Goal: Contribute content: Add original content to the website for others to see

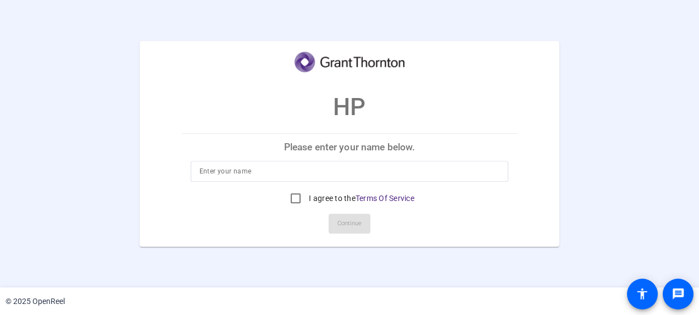
click at [244, 170] on input at bounding box center [350, 170] width 301 height 13
type input "[PERSON_NAME]"
click at [291, 199] on input "I agree to the Terms Of Service" at bounding box center [296, 198] width 22 height 22
checkbox input "true"
click at [342, 224] on span "Continue" at bounding box center [350, 223] width 24 height 16
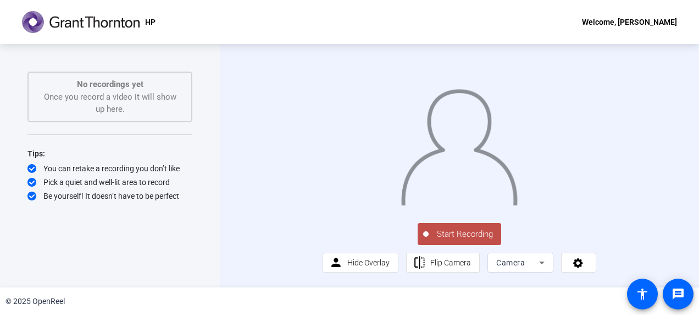
click at [465, 240] on span "Start Recording" at bounding box center [465, 234] width 73 height 13
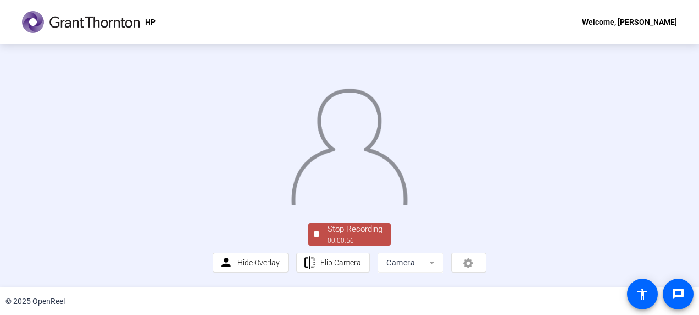
click at [487, 194] on div at bounding box center [350, 136] width 274 height 154
click at [481, 122] on div at bounding box center [350, 136] width 274 height 154
click at [335, 235] on div "Stop Recording" at bounding box center [355, 229] width 55 height 13
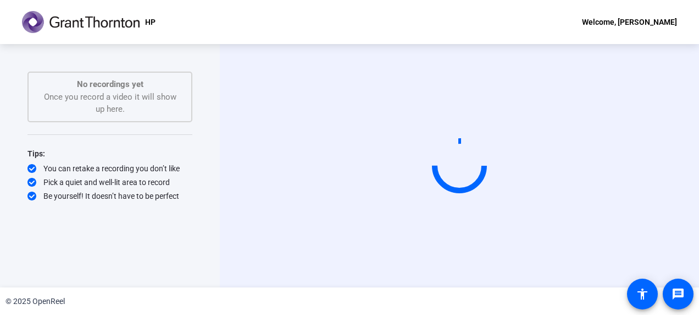
scroll to position [0, 0]
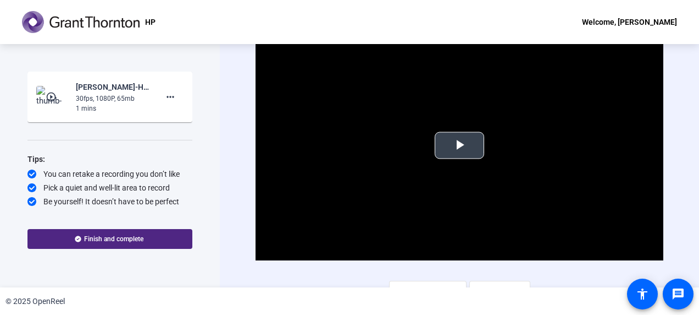
click at [460, 145] on span "Video Player" at bounding box center [460, 145] width 0 height 0
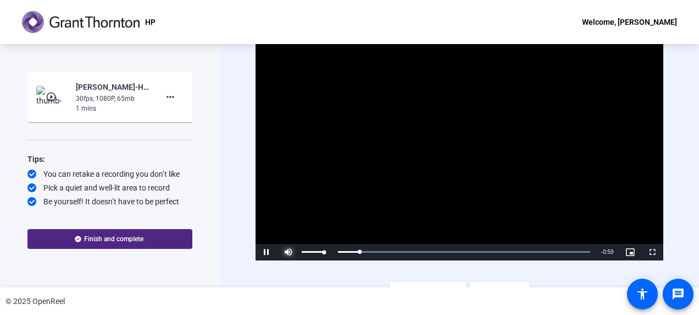
click at [288, 252] on span "Video Player" at bounding box center [289, 252] width 22 height 0
click at [170, 96] on mat-icon "more_horiz" at bounding box center [170, 96] width 13 height 13
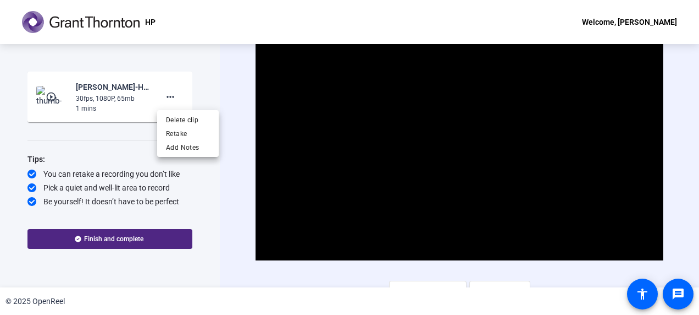
click at [178, 119] on span "Delete clip" at bounding box center [188, 119] width 44 height 13
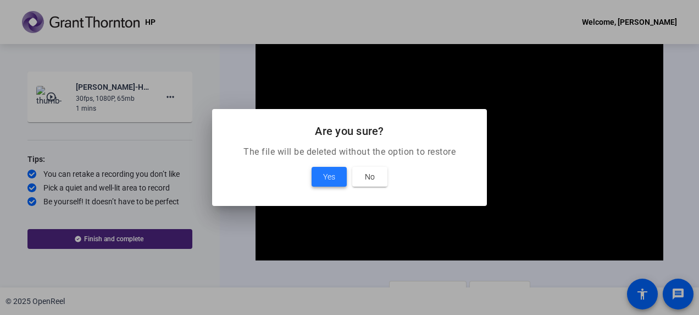
click at [323, 180] on span "Yes" at bounding box center [329, 176] width 12 height 13
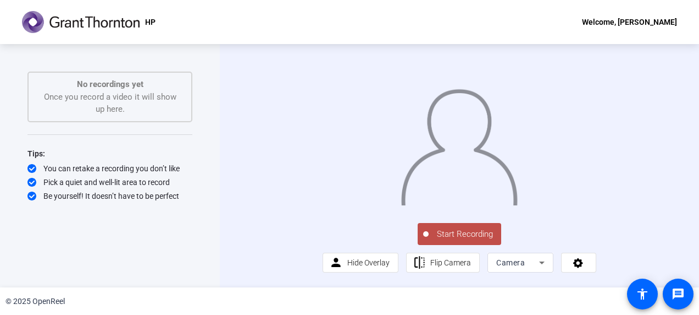
click at [459, 240] on span "Start Recording" at bounding box center [465, 234] width 73 height 13
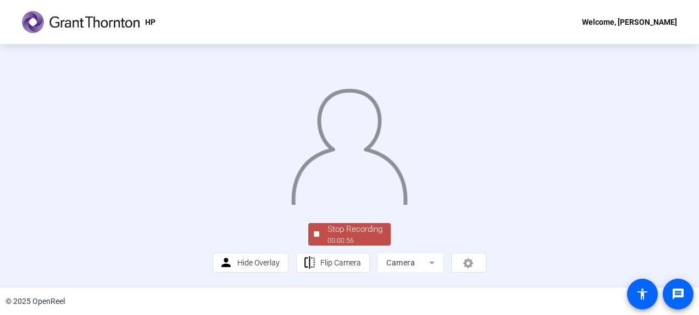
scroll to position [86, 0]
click at [335, 235] on div "Stop Recording" at bounding box center [355, 229] width 55 height 13
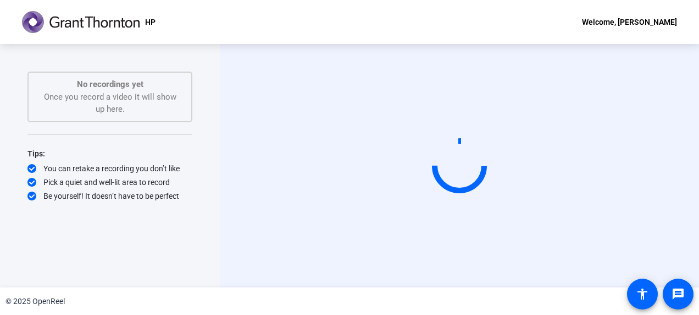
scroll to position [0, 0]
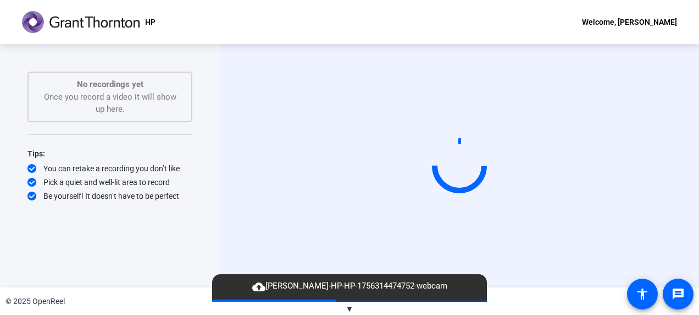
click at [377, 119] on video at bounding box center [459, 165] width 165 height 93
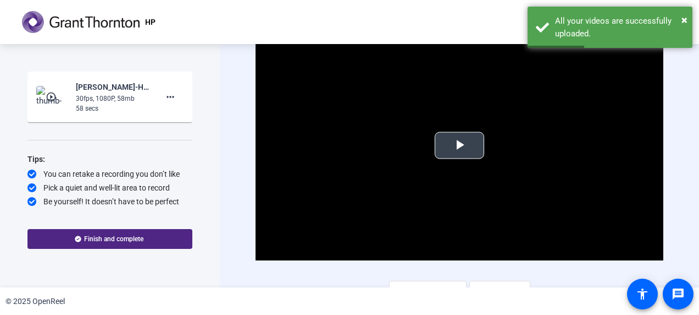
click at [460, 145] on span "Video Player" at bounding box center [460, 145] width 0 height 0
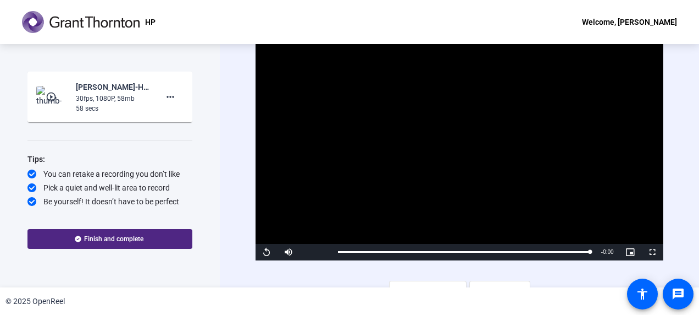
click at [172, 99] on mat-icon "more_horiz" at bounding box center [170, 96] width 13 height 13
click at [186, 122] on span "Delete clip" at bounding box center [188, 119] width 44 height 13
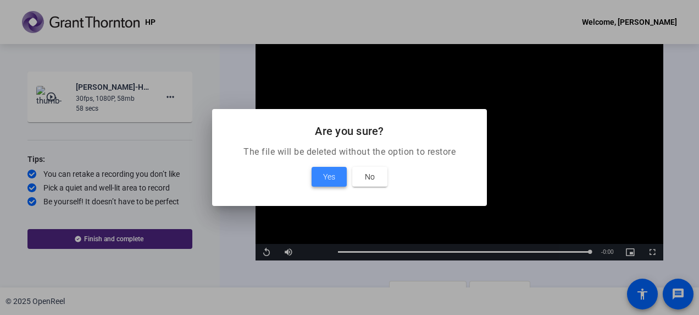
click at [326, 174] on span "Yes" at bounding box center [329, 176] width 12 height 13
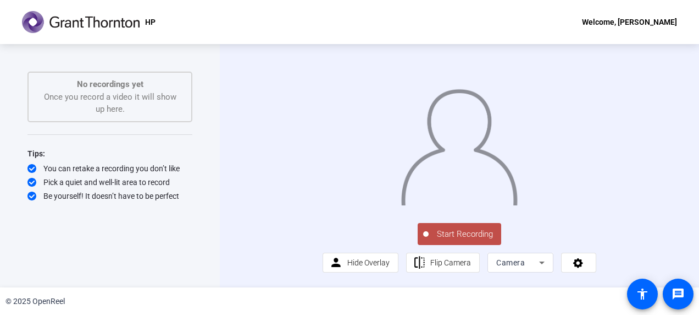
click at [461, 240] on span "Start Recording" at bounding box center [465, 234] width 73 height 13
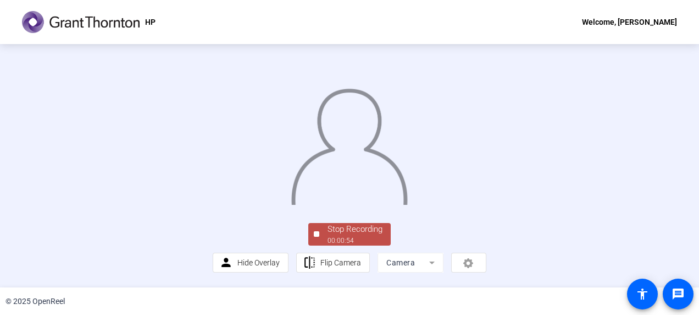
drag, startPoint x: 696, startPoint y: 145, endPoint x: 687, endPoint y: 236, distance: 92.2
click at [687, 236] on div "Stop Recording 00:00:54 person Hide Overlay flip Flip Camera Camera" at bounding box center [349, 165] width 699 height 243
click at [351, 245] on div "00:00:57" at bounding box center [355, 240] width 55 height 10
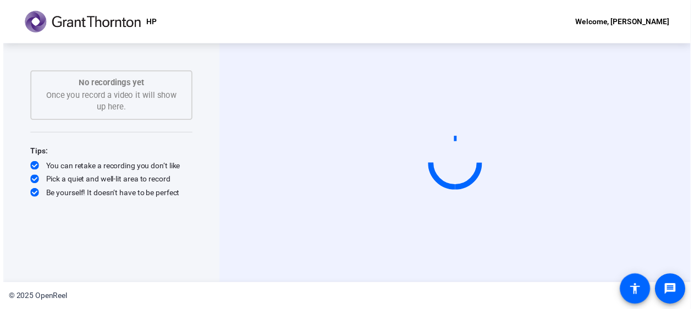
scroll to position [0, 0]
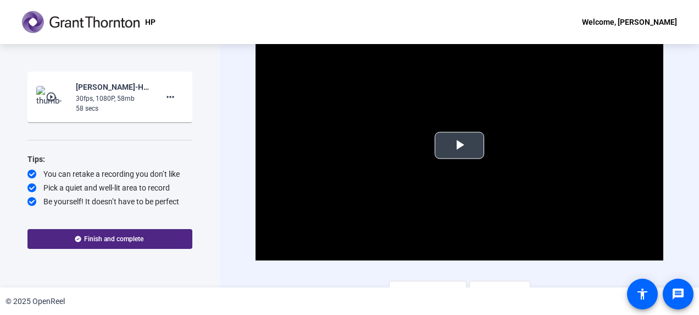
click at [460, 145] on span "Video Player" at bounding box center [460, 145] width 0 height 0
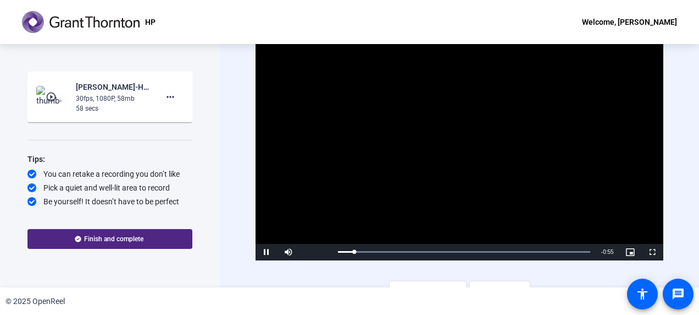
click at [541, 121] on video "Video Player" at bounding box center [459, 145] width 407 height 229
click at [265, 252] on span "Video Player" at bounding box center [267, 252] width 22 height 0
click at [115, 235] on span "Finish and complete" at bounding box center [113, 238] width 59 height 9
